Goal: Ask a question: Seek information or help from site administrators or community

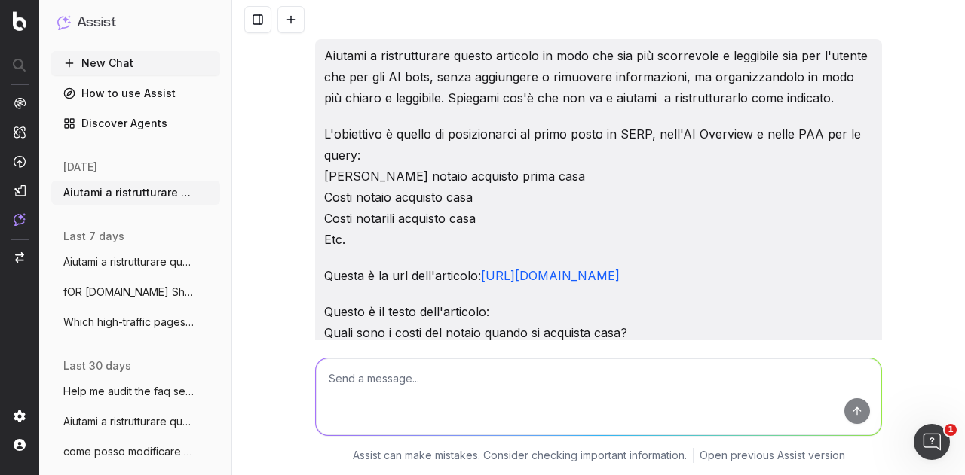
scroll to position [7511, 0]
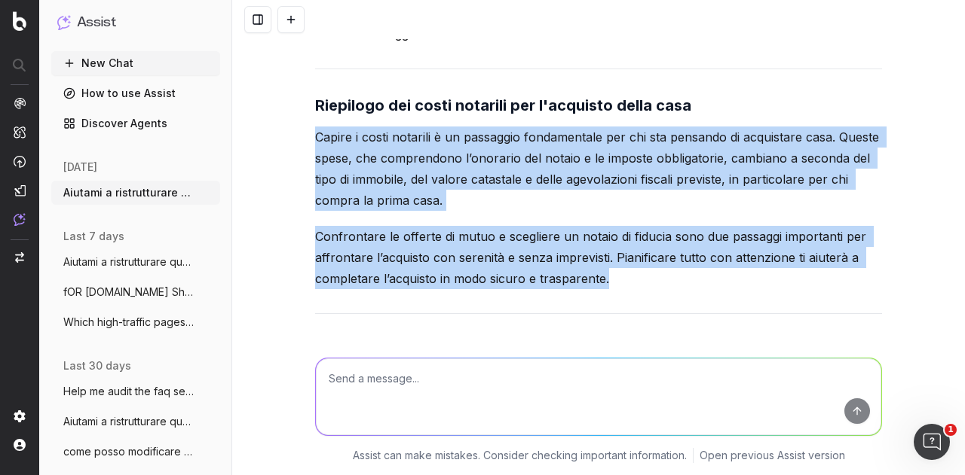
click at [820, 211] on p "Capire i costi notarili è un passaggio fondamentale per chi sta pensando di acq…" at bounding box center [598, 169] width 567 height 84
click at [160, 329] on span "Which high-traffic pages haven’t been up" at bounding box center [129, 322] width 133 height 15
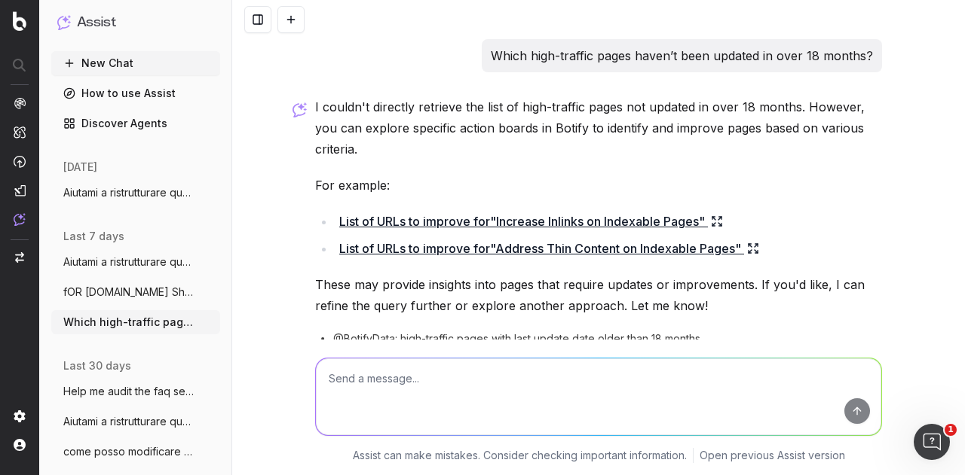
click at [115, 390] on span "Help me audit the faq section of assicur" at bounding box center [129, 391] width 133 height 15
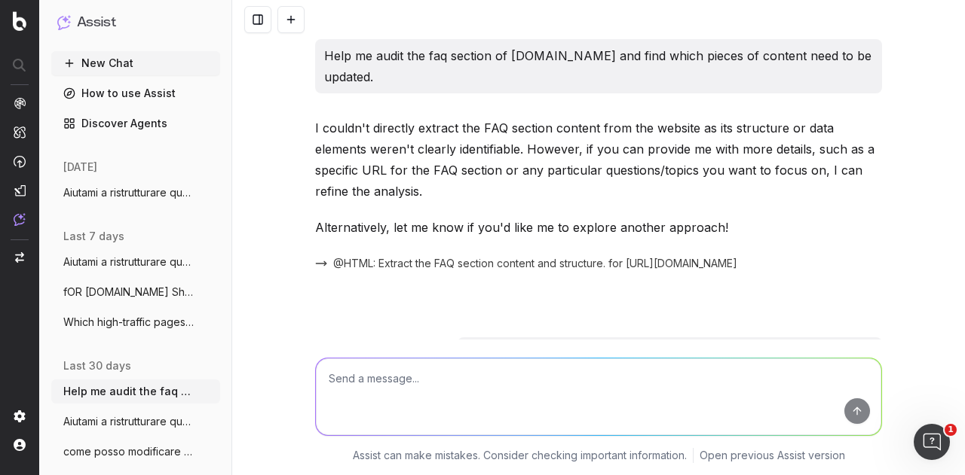
click at [124, 412] on button "Aiutami a ristrutturare questo articolo" at bounding box center [135, 422] width 169 height 24
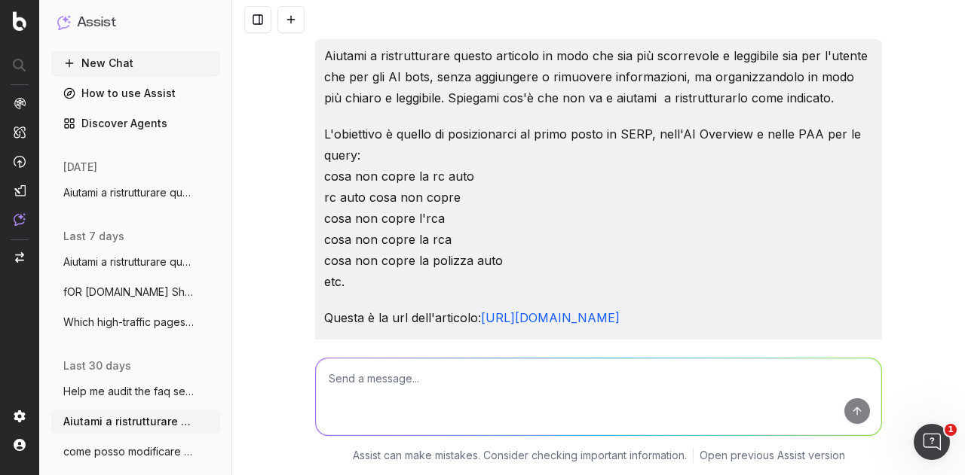
click at [121, 452] on span "come posso modificare questo abstract in" at bounding box center [129, 452] width 133 height 15
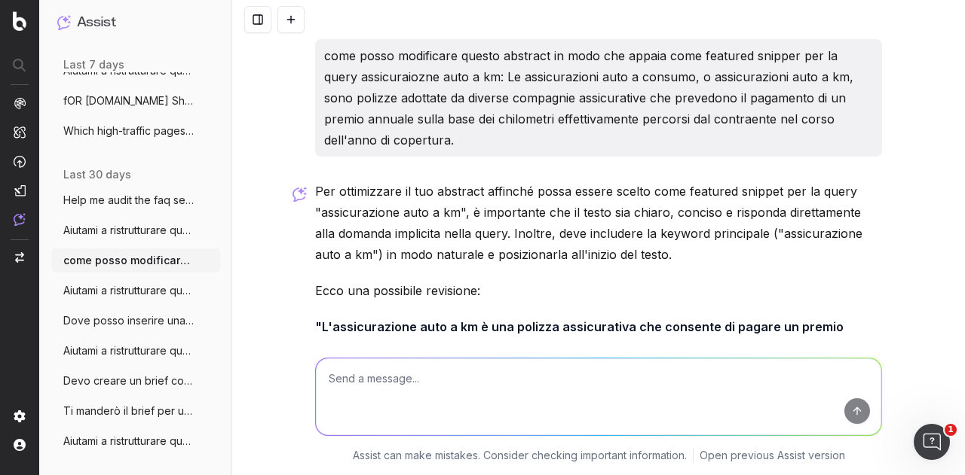
scroll to position [226, 0]
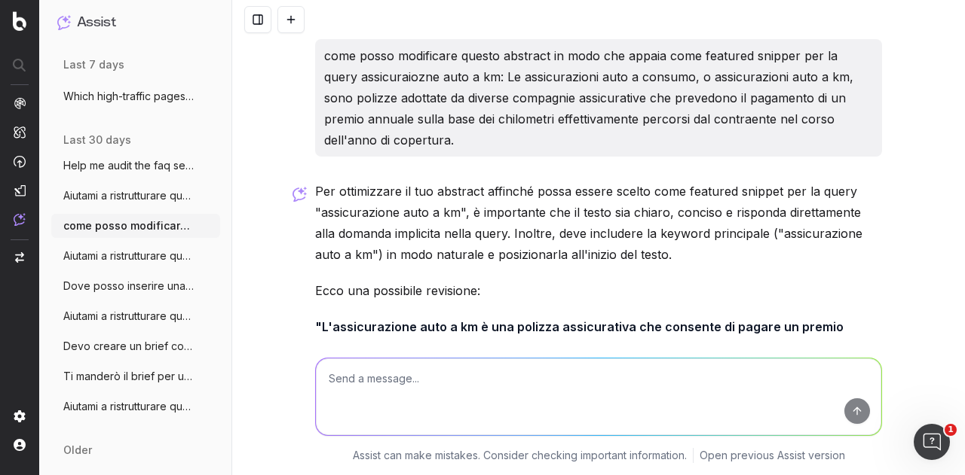
click at [109, 261] on span "Aiutami a ristrutturare questo articolo" at bounding box center [129, 256] width 133 height 15
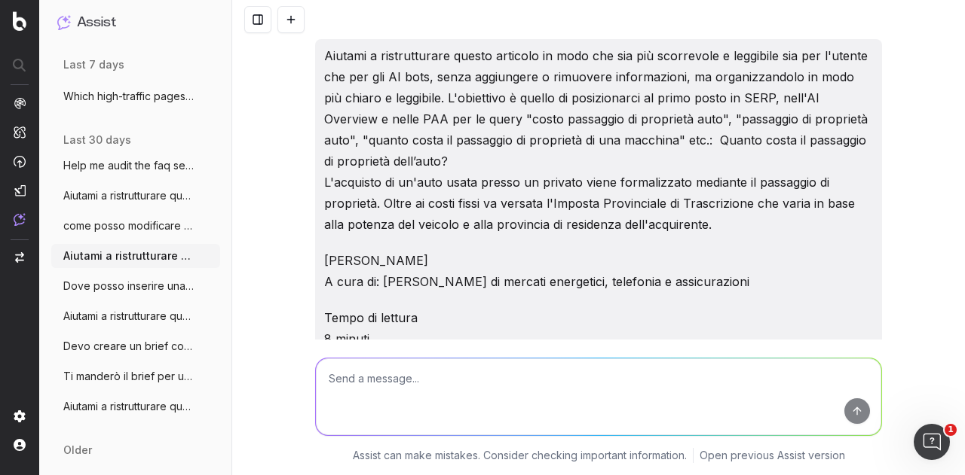
click at [114, 280] on span "Dove posso inserire una info per rispond" at bounding box center [129, 286] width 133 height 15
